Goal: Information Seeking & Learning: Learn about a topic

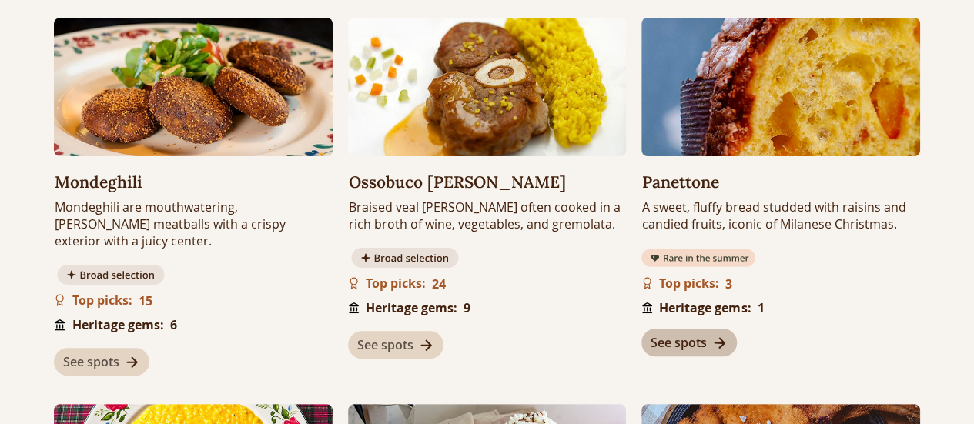
click at [684, 346] on span "See spots" at bounding box center [679, 342] width 56 height 17
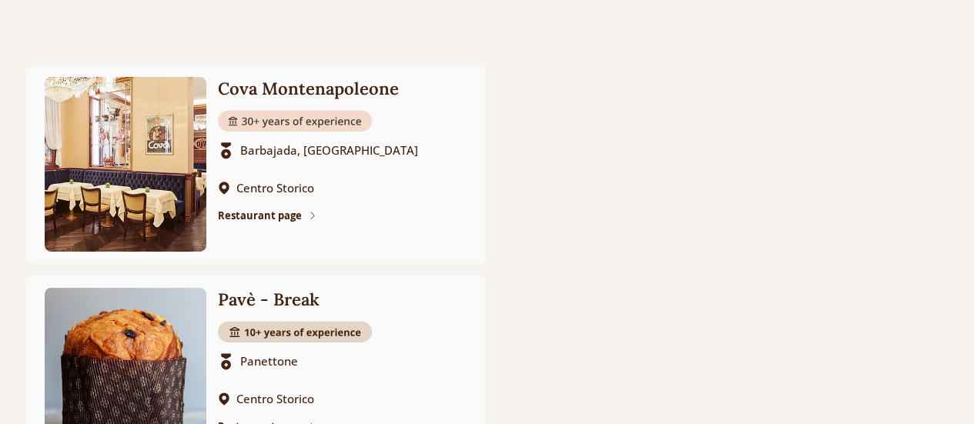
scroll to position [763, 0]
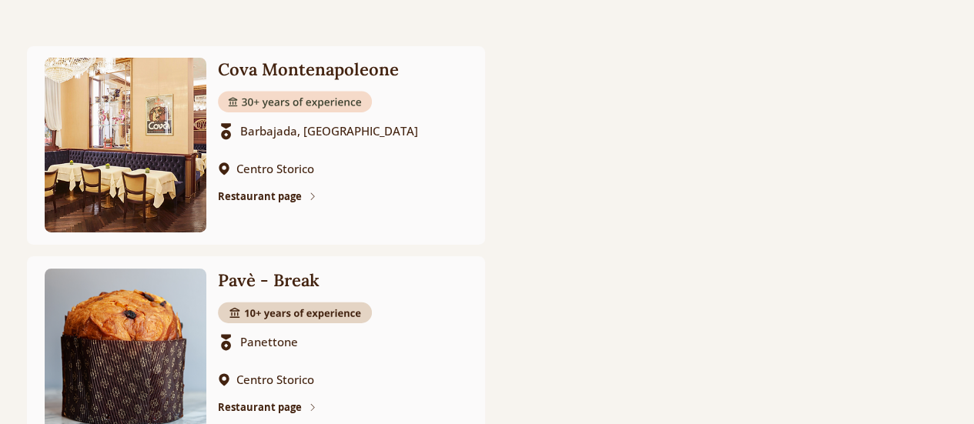
drag, startPoint x: 957, startPoint y: 244, endPoint x: 957, endPoint y: 273, distance: 29.3
click at [957, 273] on div at bounding box center [487, 363] width 974 height 670
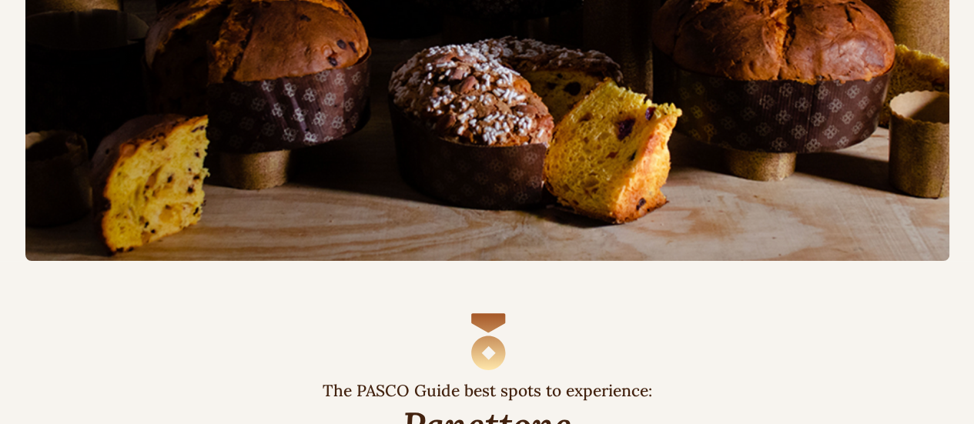
scroll to position [88, 0]
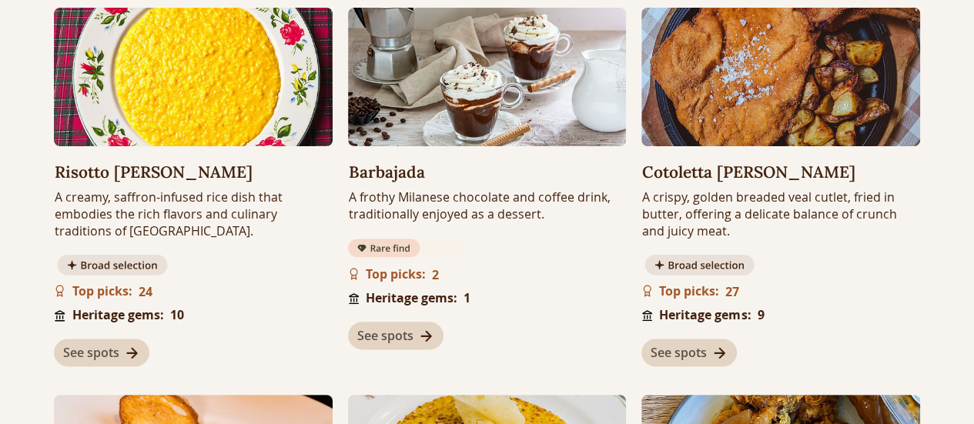
scroll to position [766, 0]
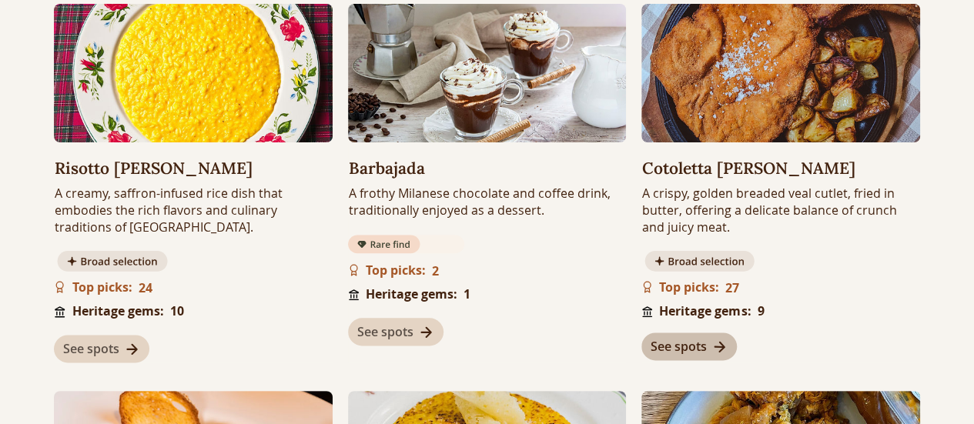
click at [696, 347] on span "See spots" at bounding box center [679, 346] width 56 height 17
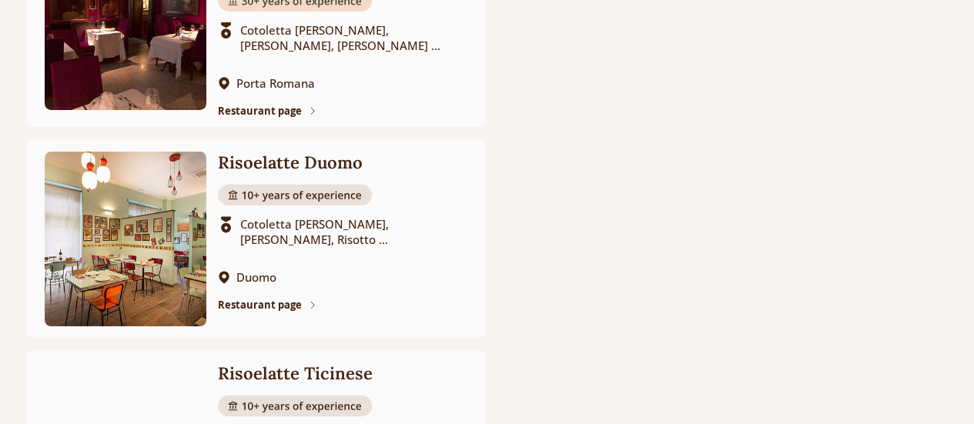
scroll to position [901, 0]
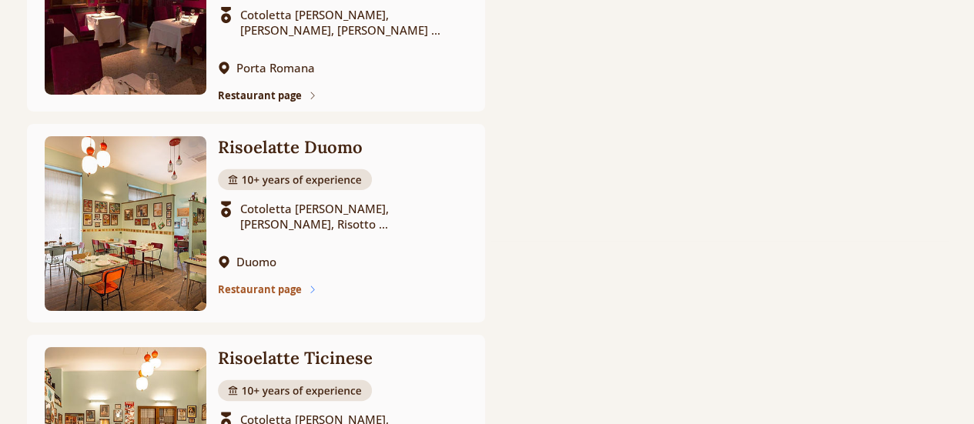
click at [270, 293] on span "Restaurant page" at bounding box center [260, 290] width 84 height 14
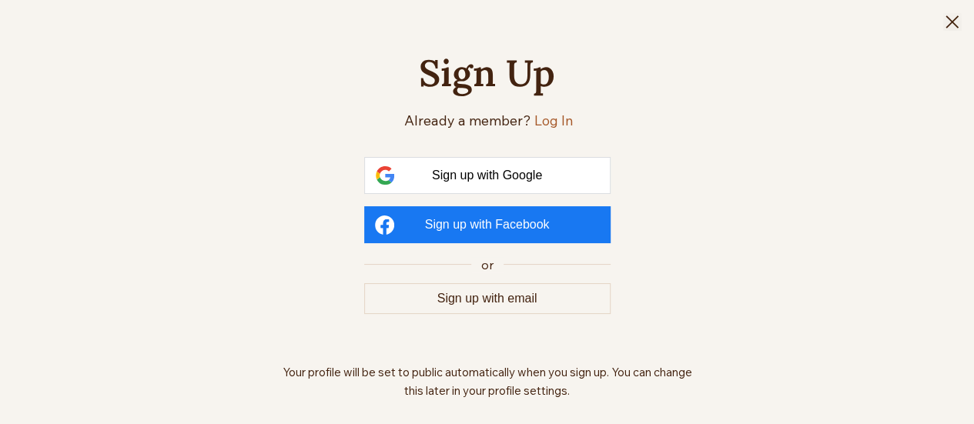
scroll to position [0, 0]
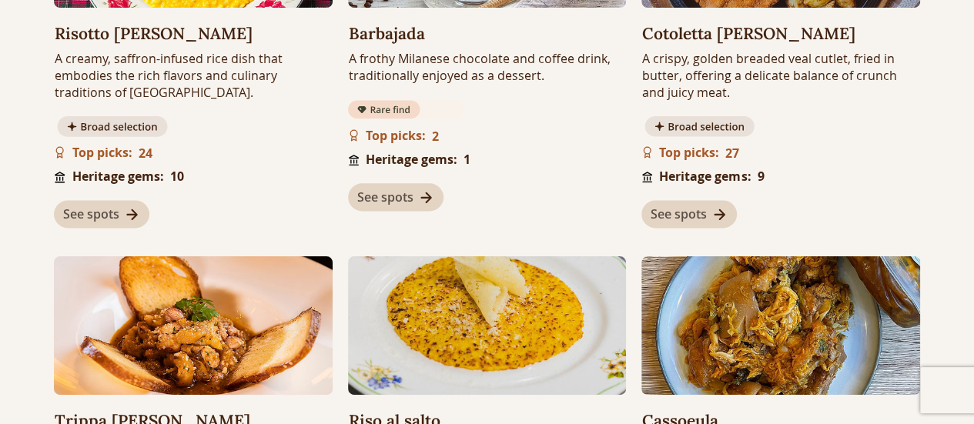
scroll to position [766, 0]
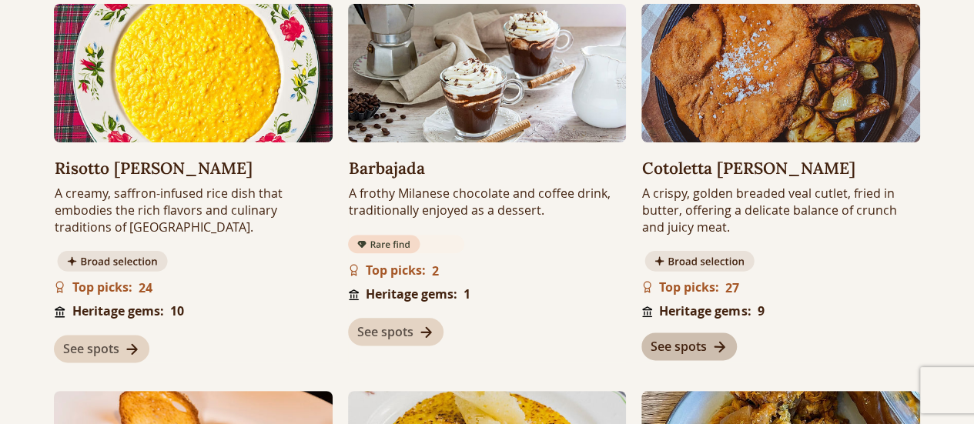
click at [693, 347] on span "See spots" at bounding box center [679, 346] width 56 height 17
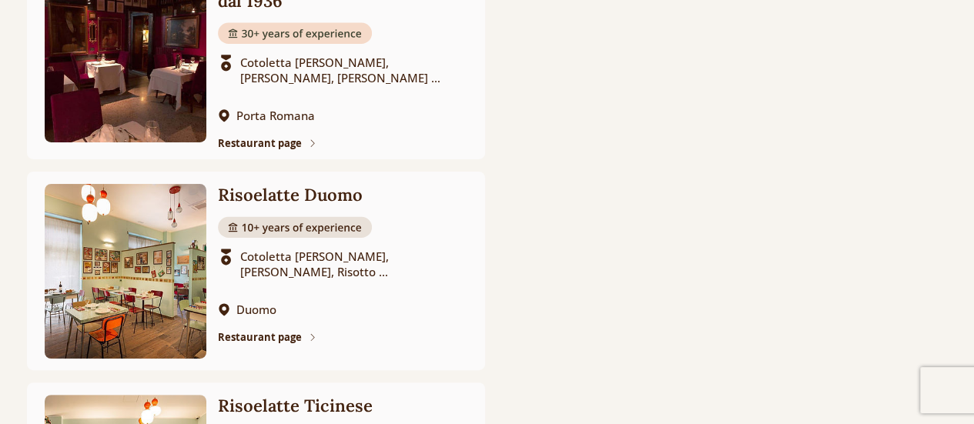
scroll to position [846, 0]
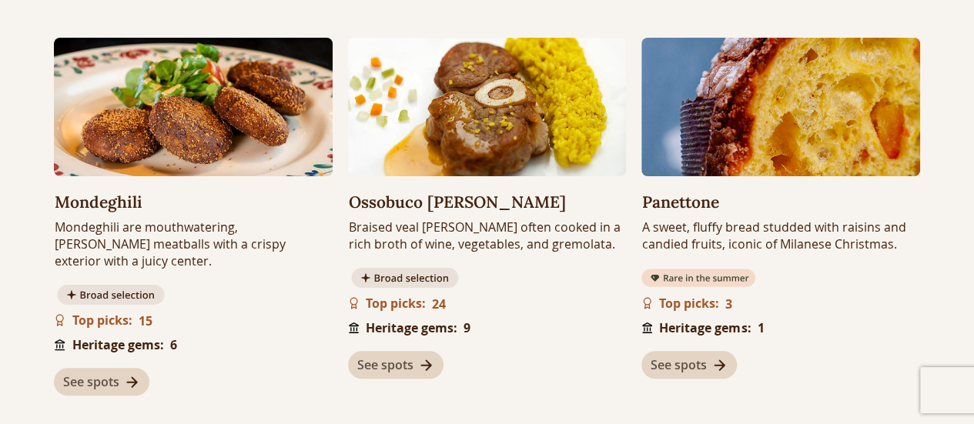
scroll to position [399, 0]
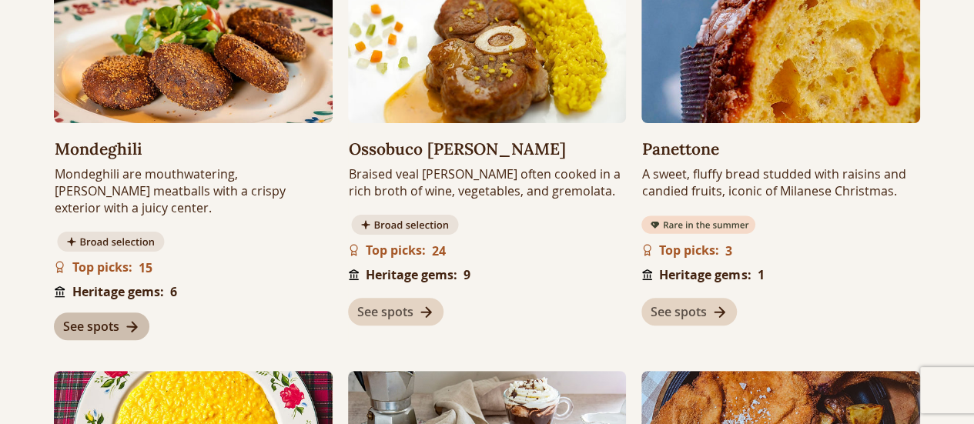
click at [127, 321] on icon "See spots" at bounding box center [132, 327] width 17 height 17
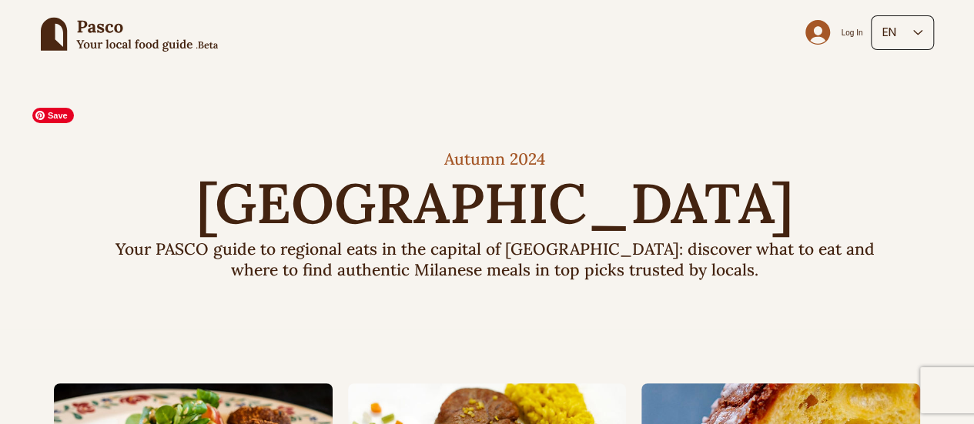
scroll to position [399, 0]
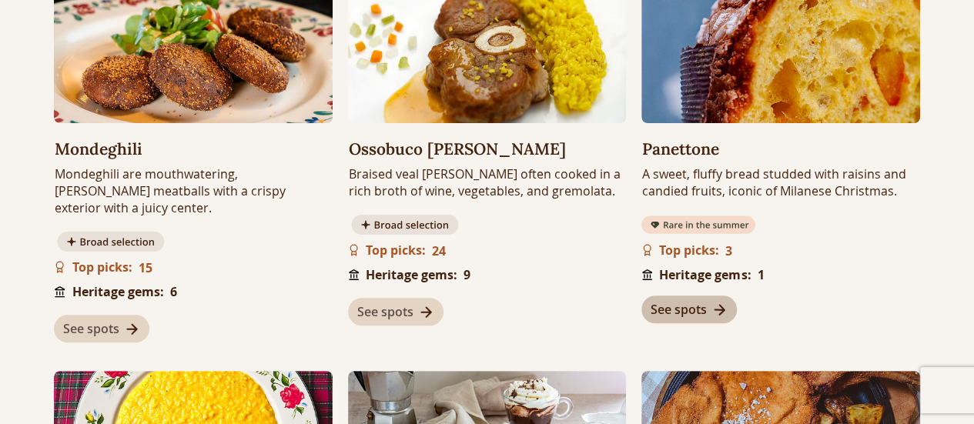
click at [687, 310] on span "See spots" at bounding box center [679, 309] width 56 height 17
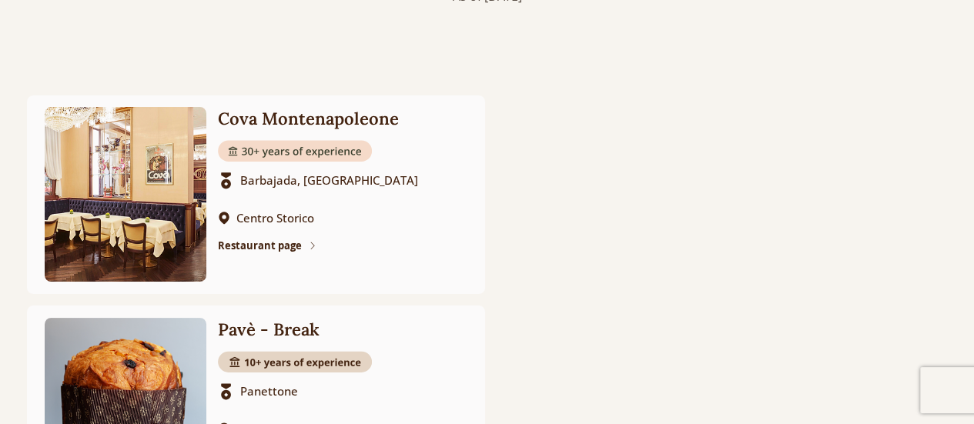
scroll to position [716, 0]
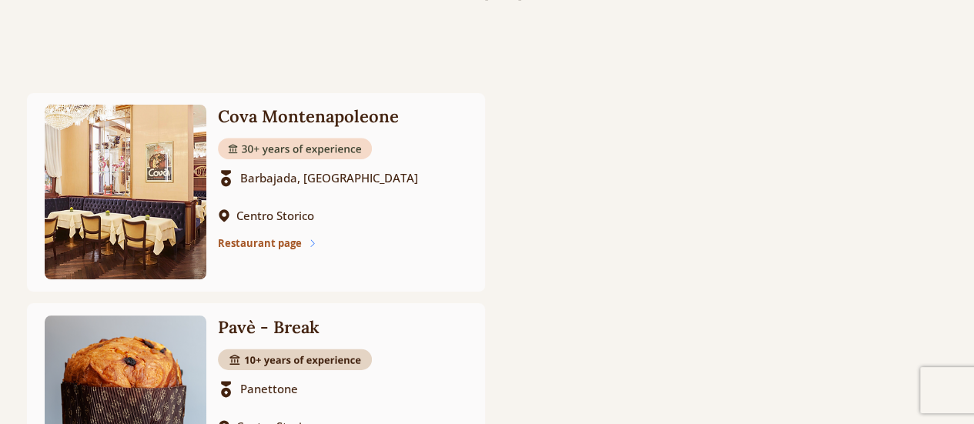
click at [270, 242] on span "Restaurant page" at bounding box center [260, 243] width 84 height 14
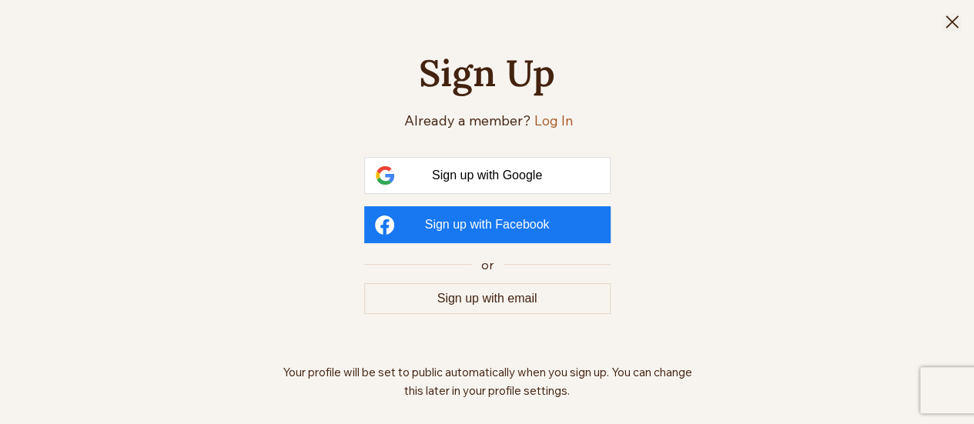
scroll to position [0, 0]
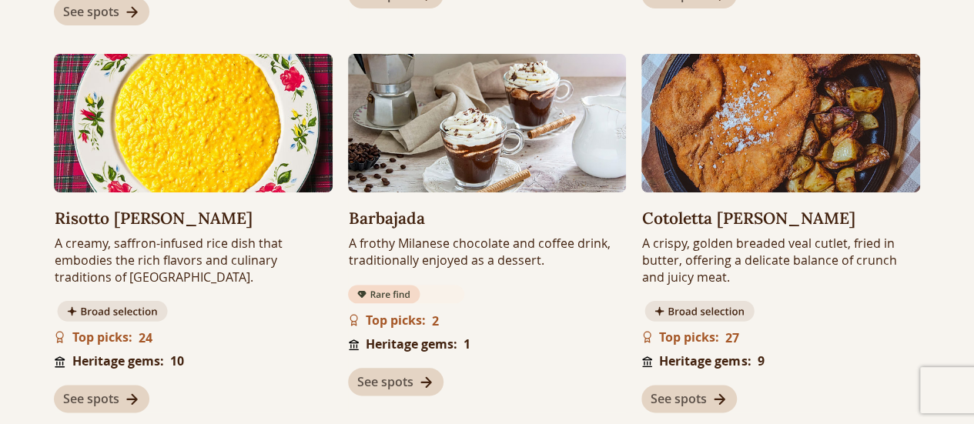
scroll to position [399, 0]
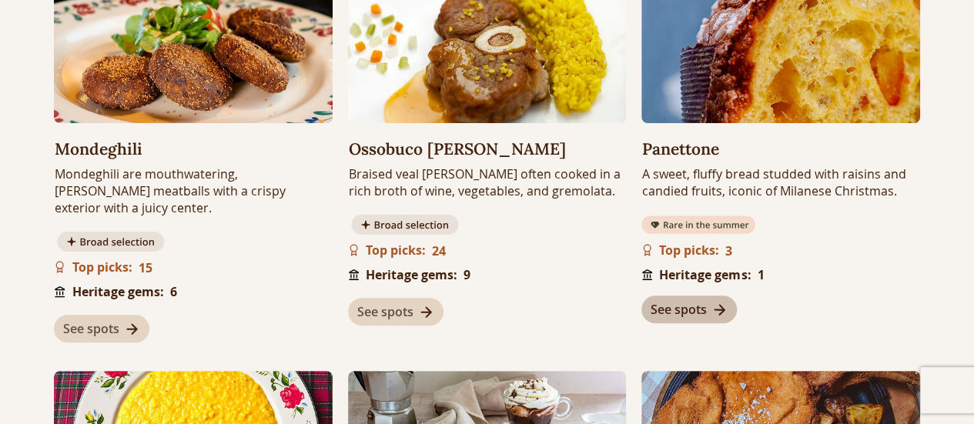
click at [681, 314] on span "See spots" at bounding box center [679, 309] width 56 height 17
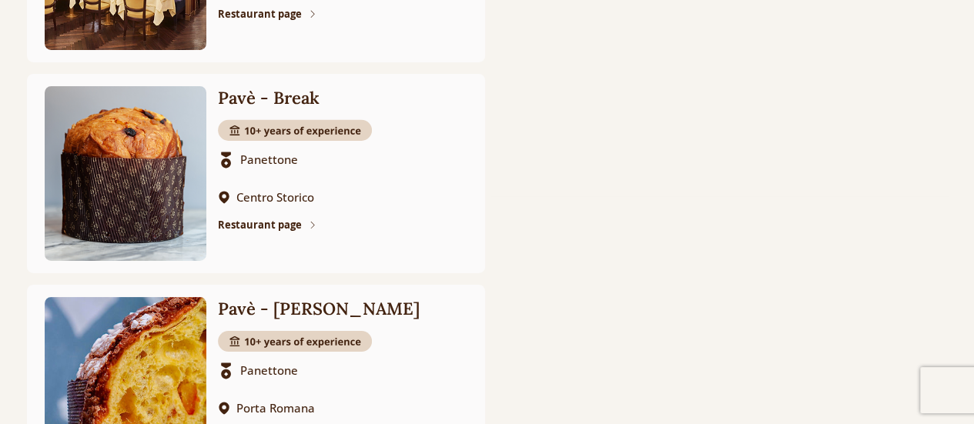
scroll to position [954, 0]
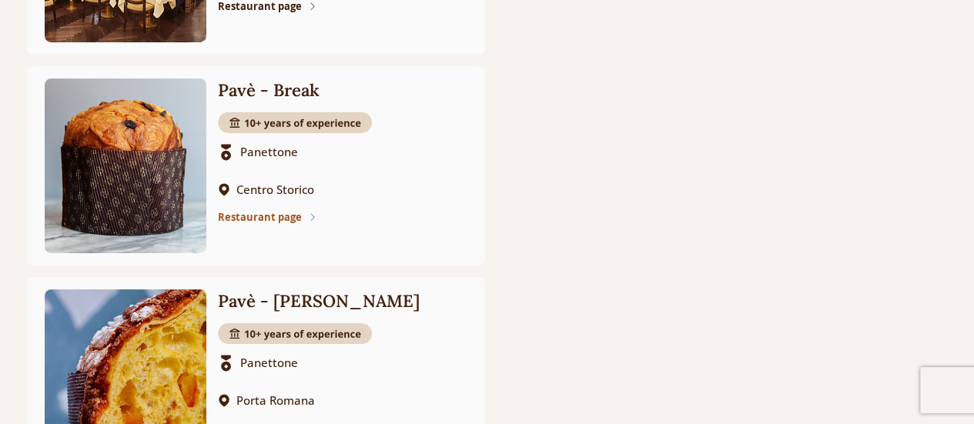
click at [285, 216] on span "Restaurant page" at bounding box center [260, 217] width 84 height 14
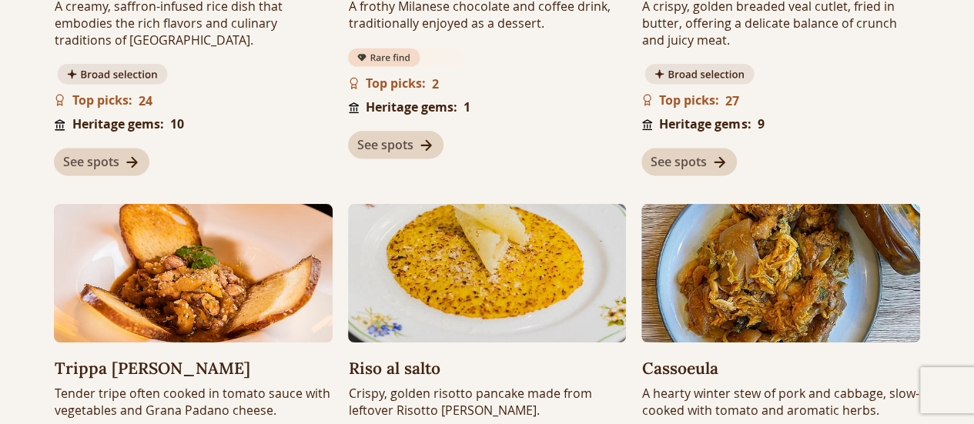
scroll to position [399, 0]
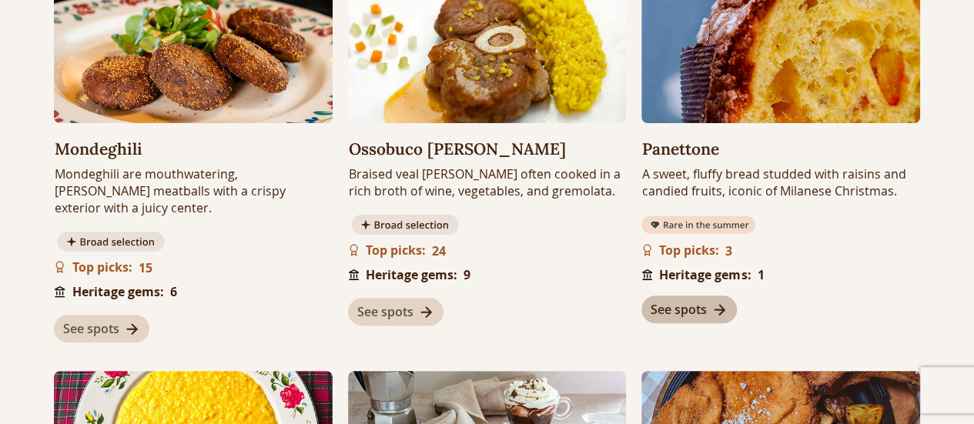
click at [706, 311] on span "See spots" at bounding box center [679, 309] width 56 height 17
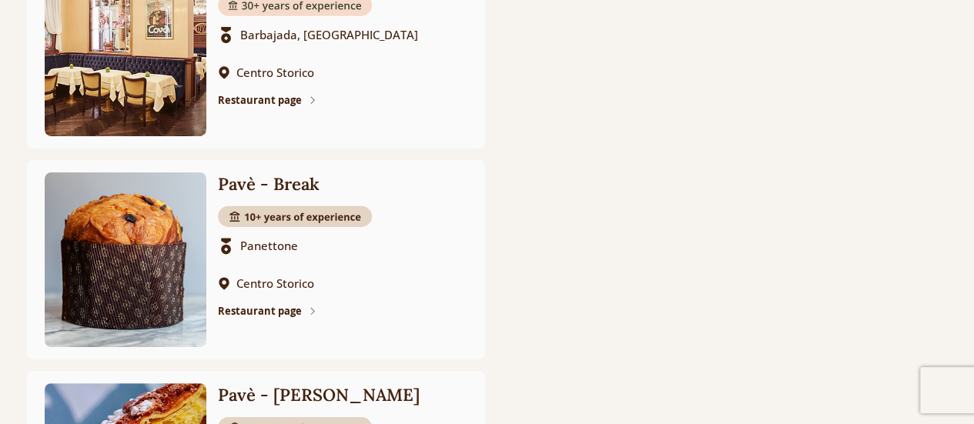
scroll to position [867, 0]
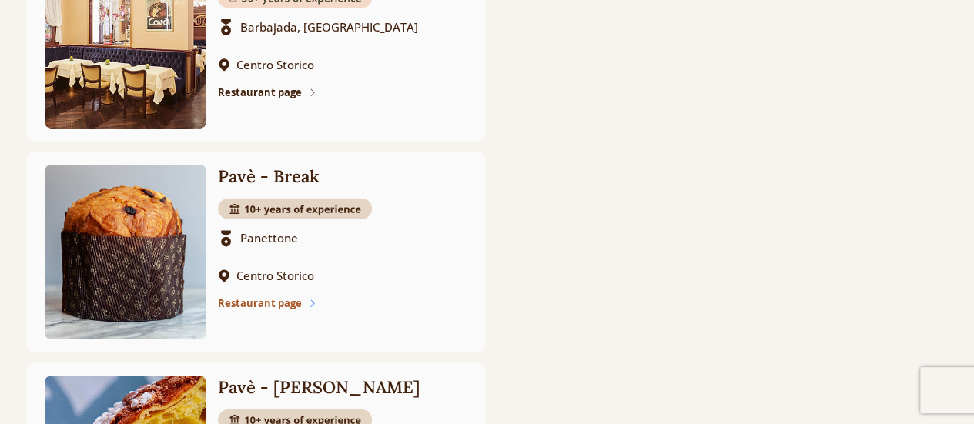
click at [273, 306] on span "Restaurant page" at bounding box center [260, 304] width 84 height 14
